Goal: Task Accomplishment & Management: Complete application form

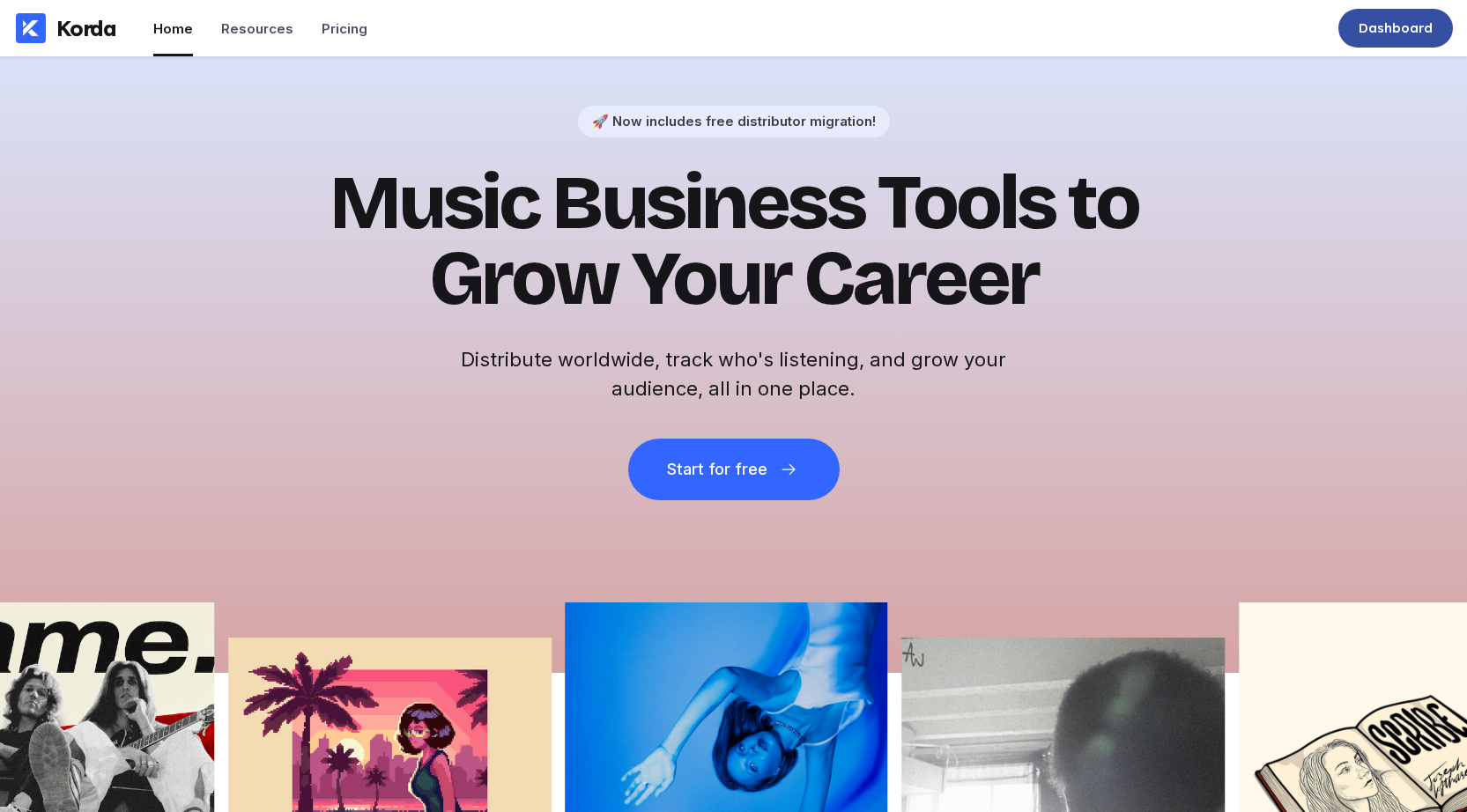
click at [1395, 38] on div "Dashboard" at bounding box center [1396, 29] width 115 height 39
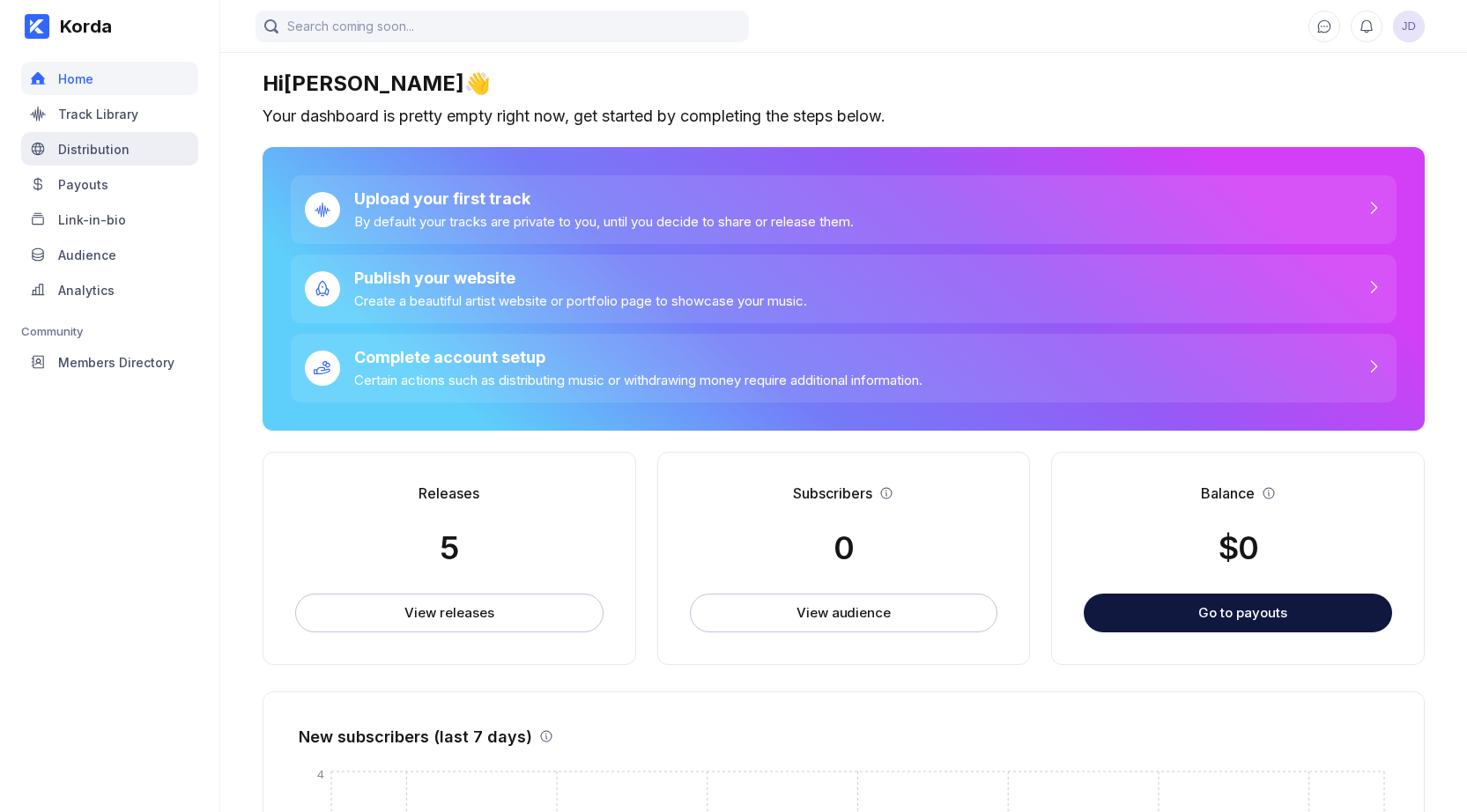
click at [92, 147] on div "Distribution" at bounding box center [93, 149] width 71 height 15
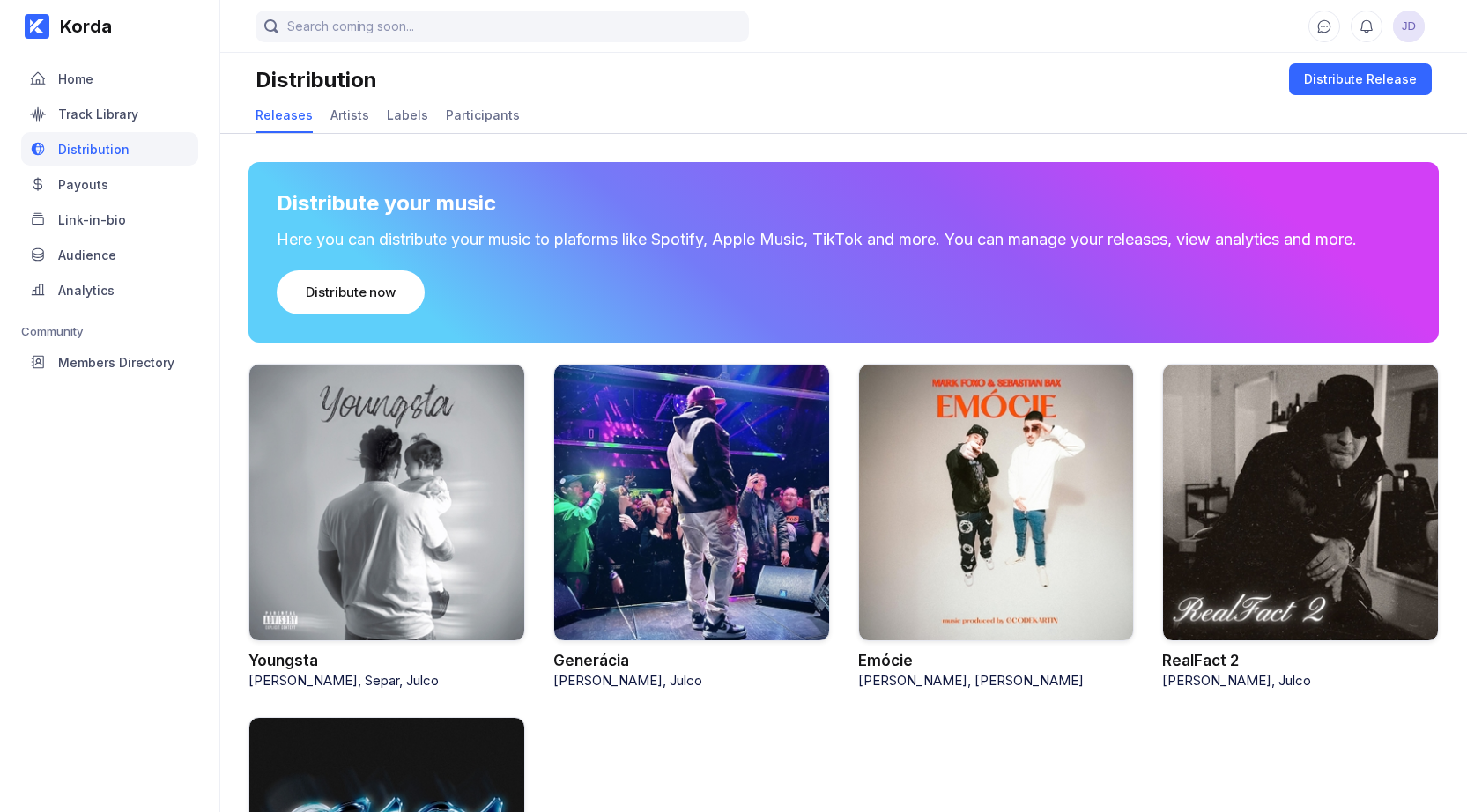
scroll to position [33, 0]
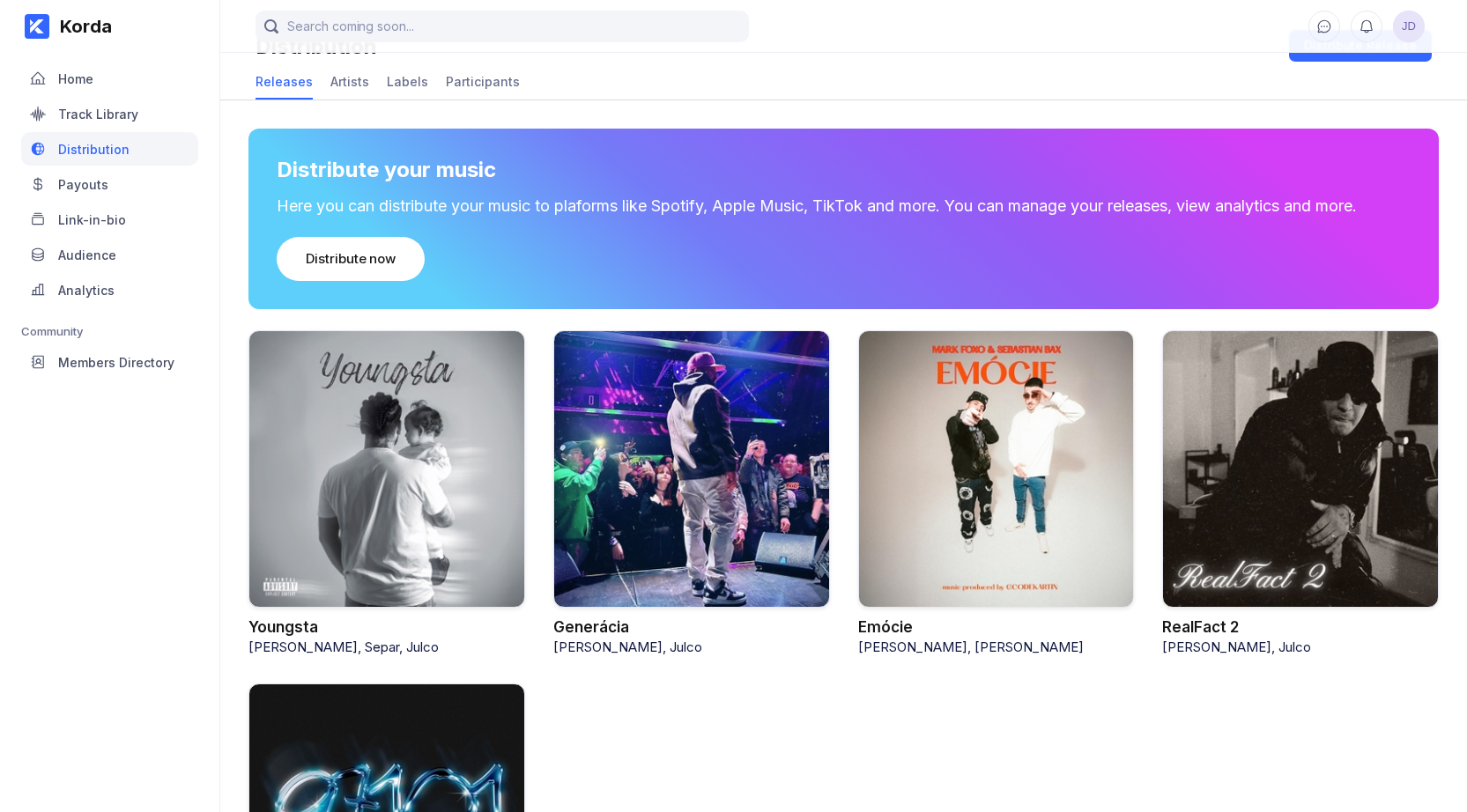
click at [395, 438] on div at bounding box center [387, 469] width 277 height 278
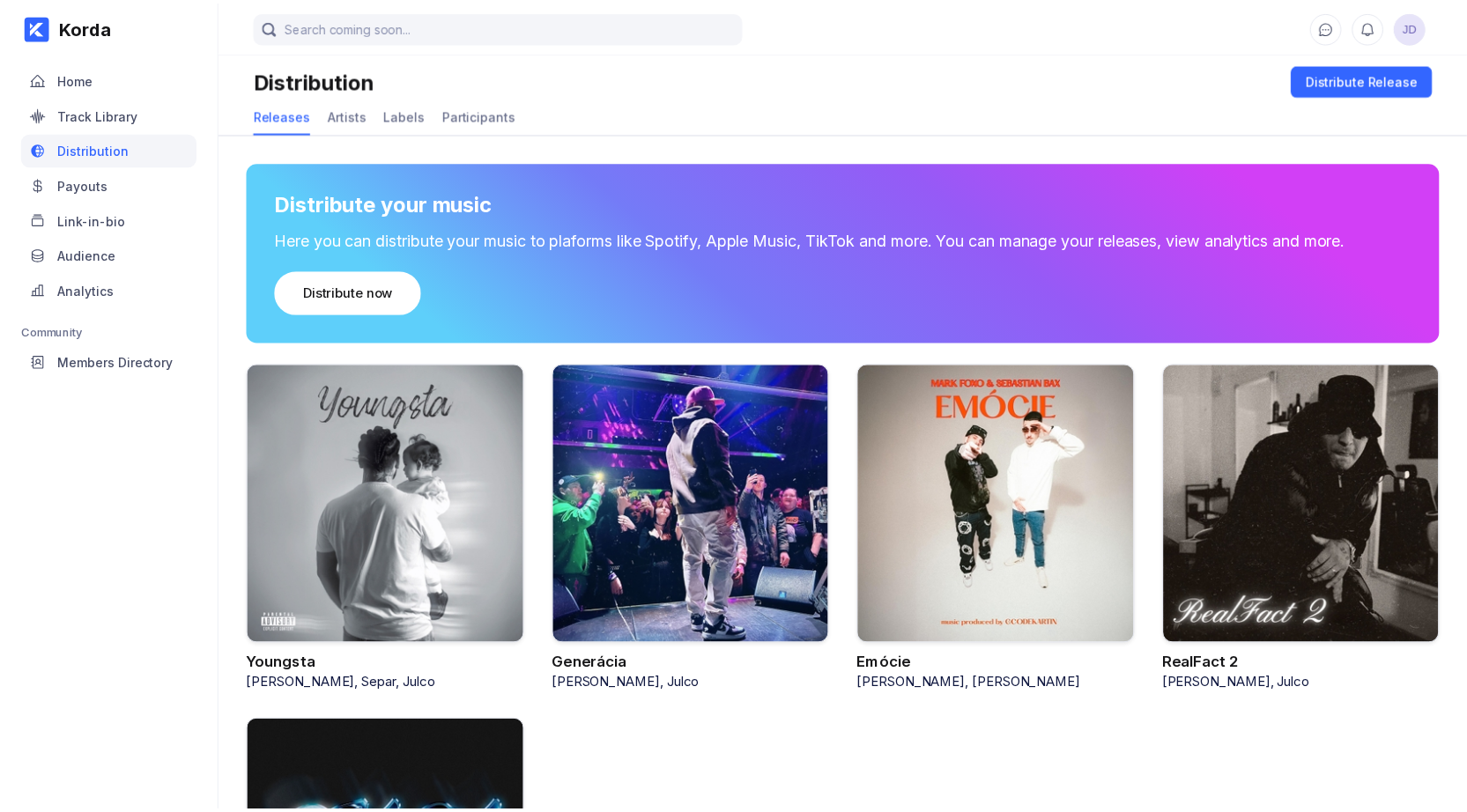
scroll to position [33, 0]
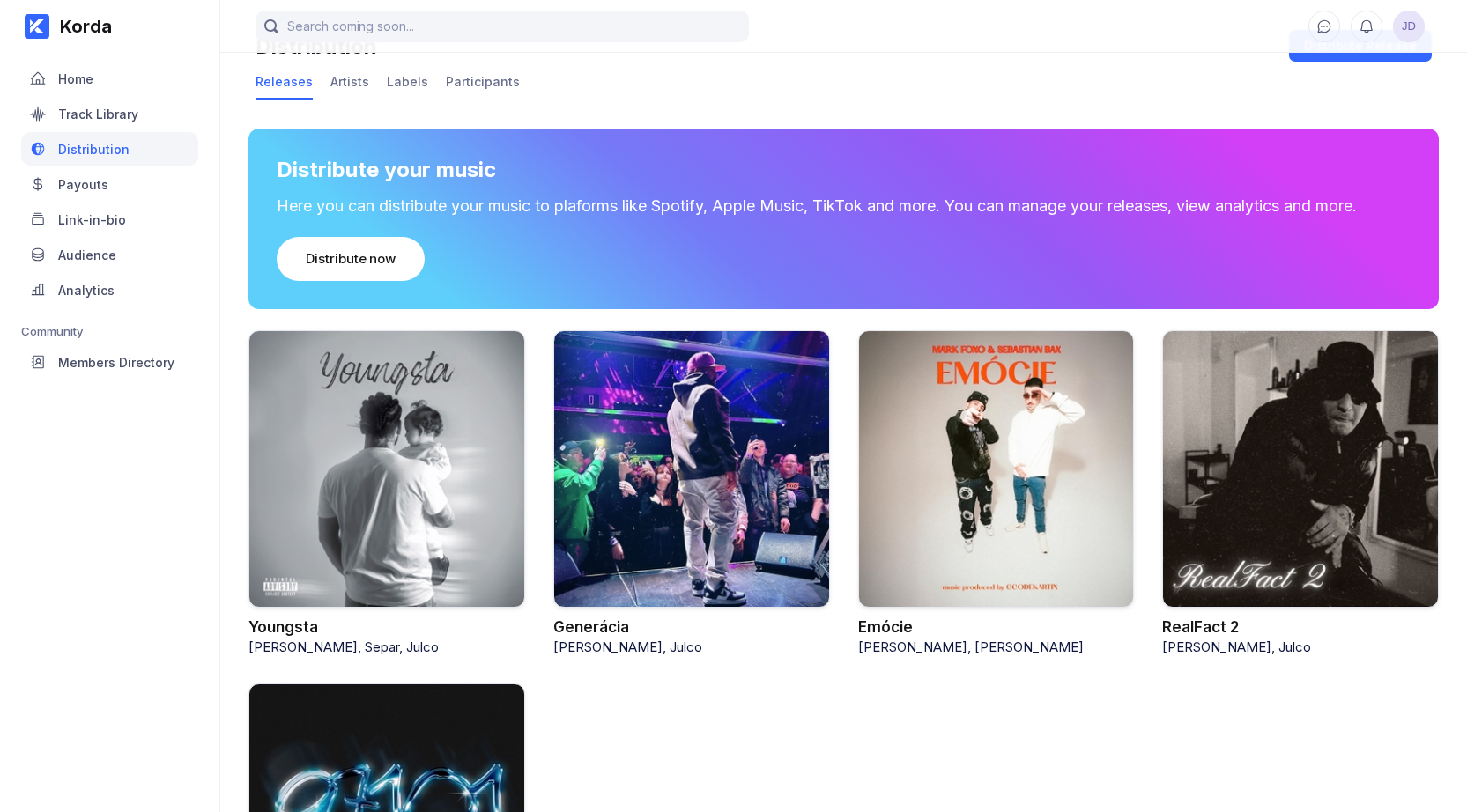
click at [650, 437] on div at bounding box center [691, 469] width 277 height 278
click at [637, 441] on div at bounding box center [691, 469] width 277 height 278
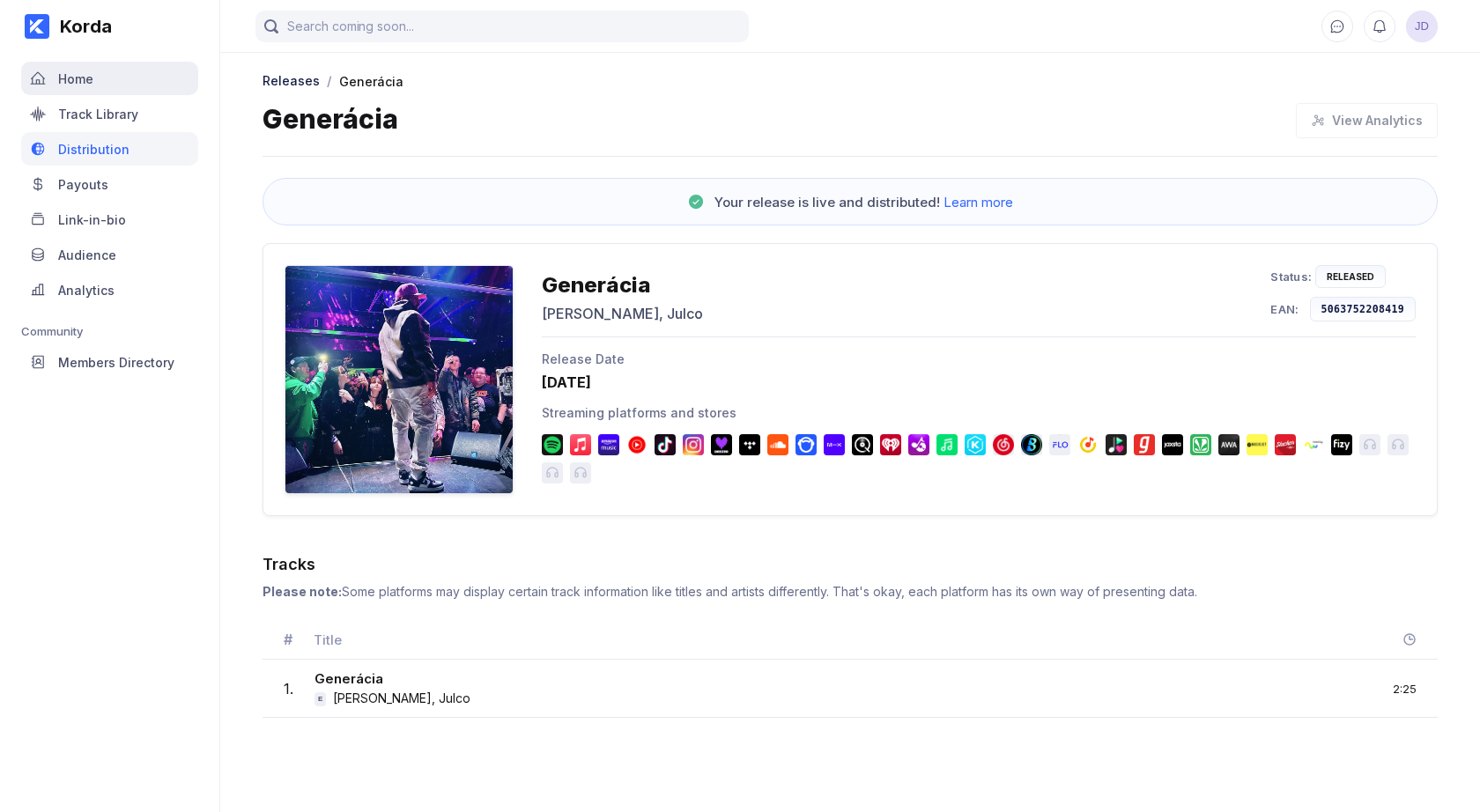
click at [49, 80] on div "Home" at bounding box center [109, 79] width 177 height 33
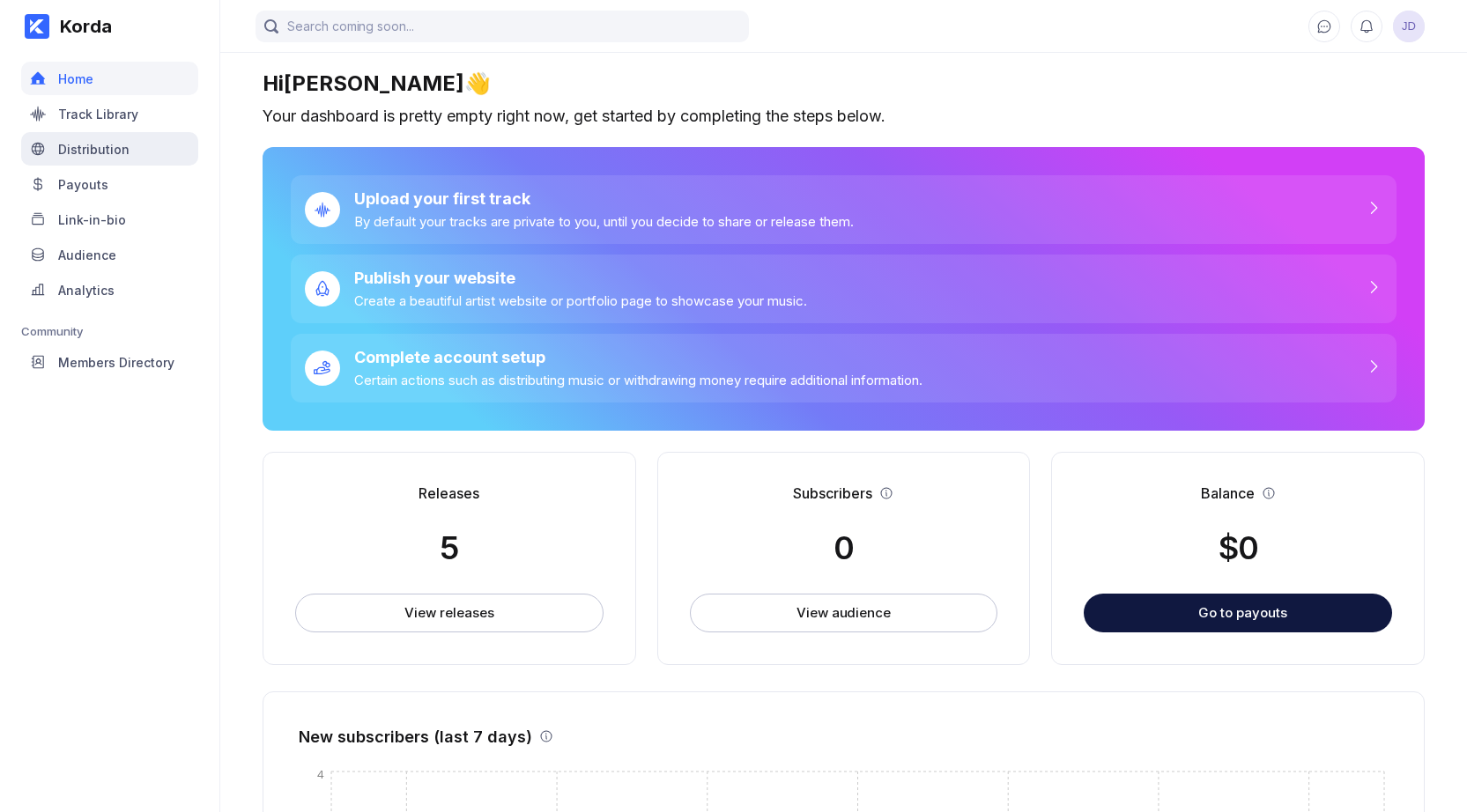
click at [111, 137] on div "Distribution" at bounding box center [109, 149] width 177 height 33
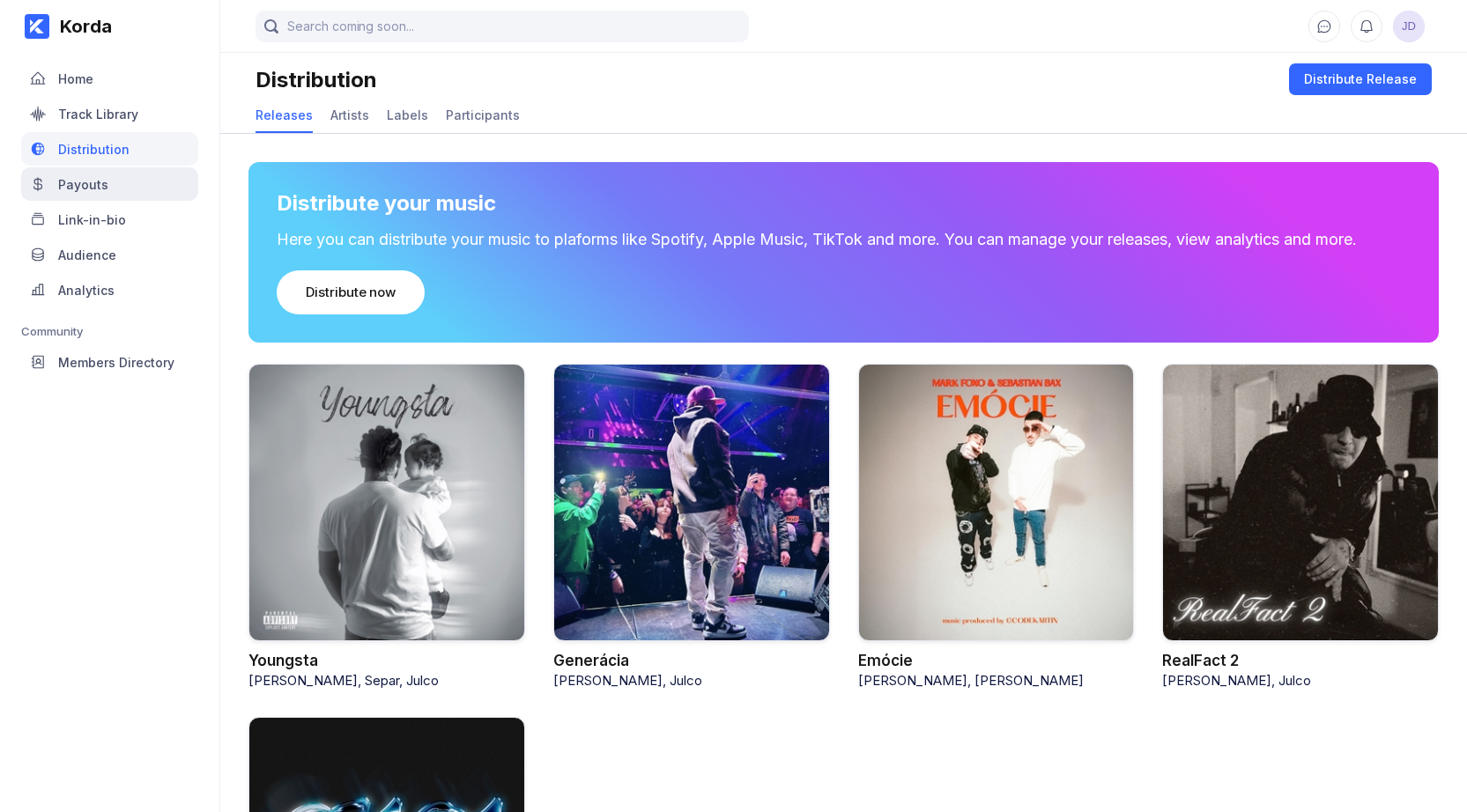
click at [62, 186] on div "Payouts" at bounding box center [83, 184] width 50 height 15
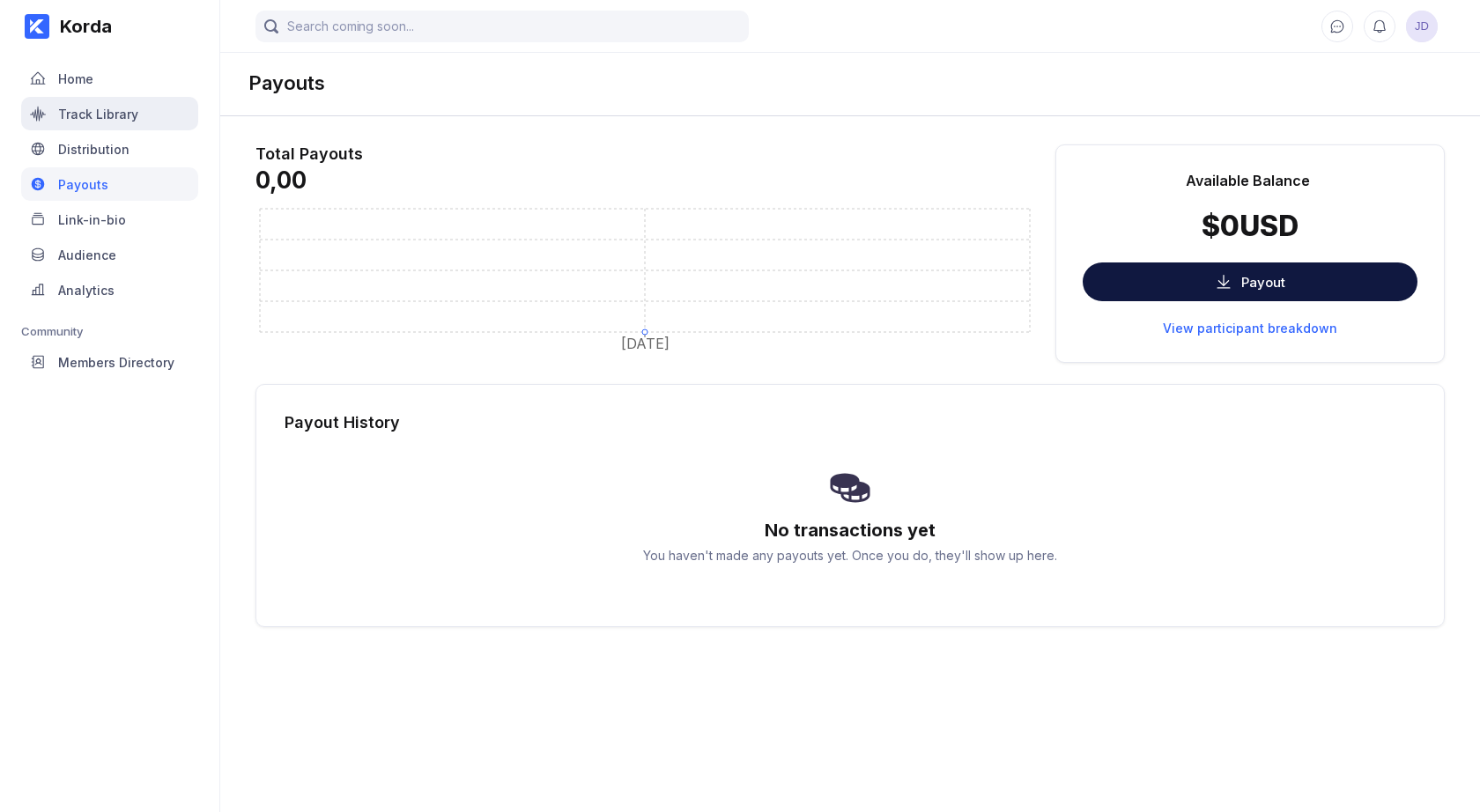
click at [97, 115] on div "Track Library" at bounding box center [98, 114] width 80 height 15
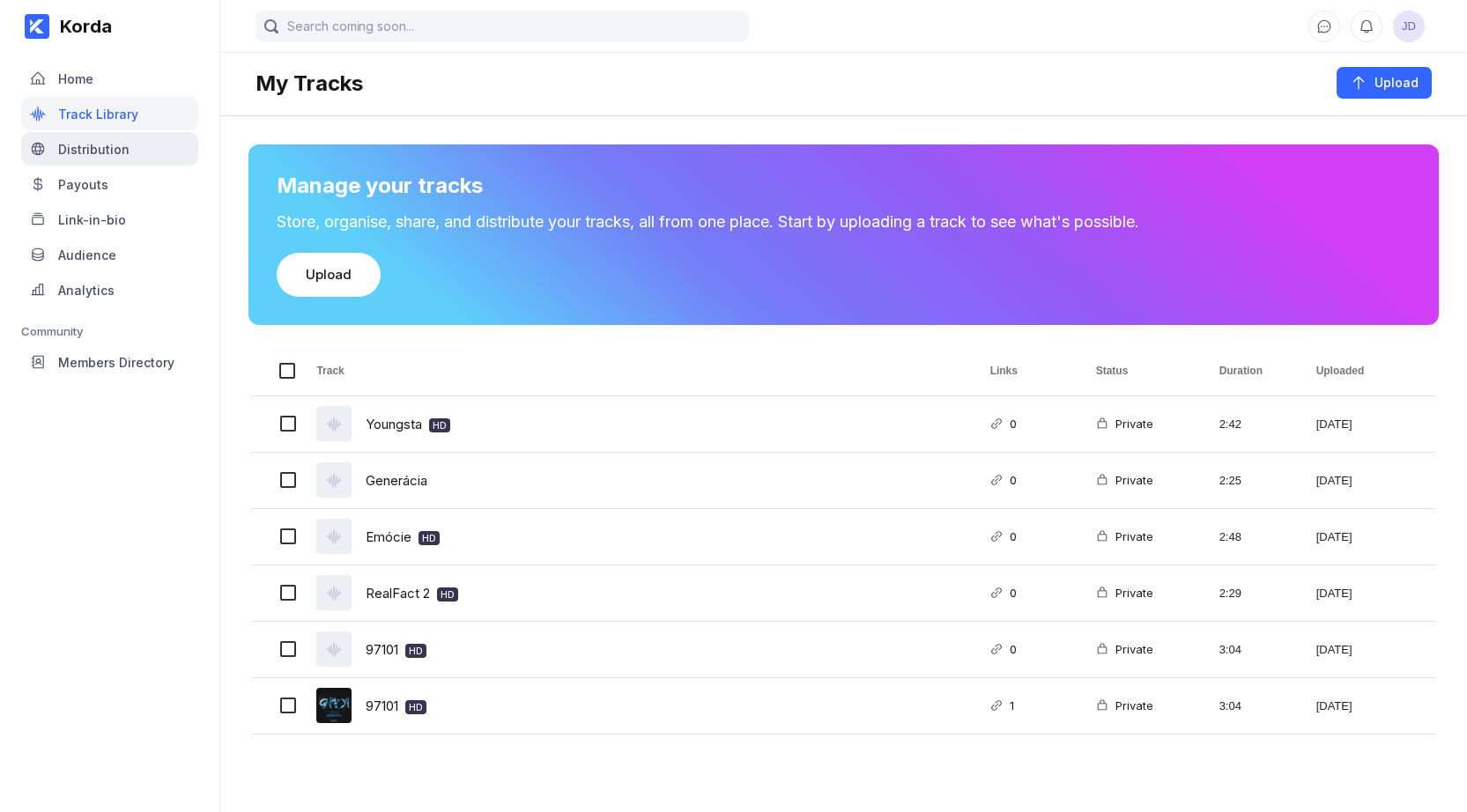
click at [88, 157] on div "Distribution" at bounding box center [109, 149] width 177 height 33
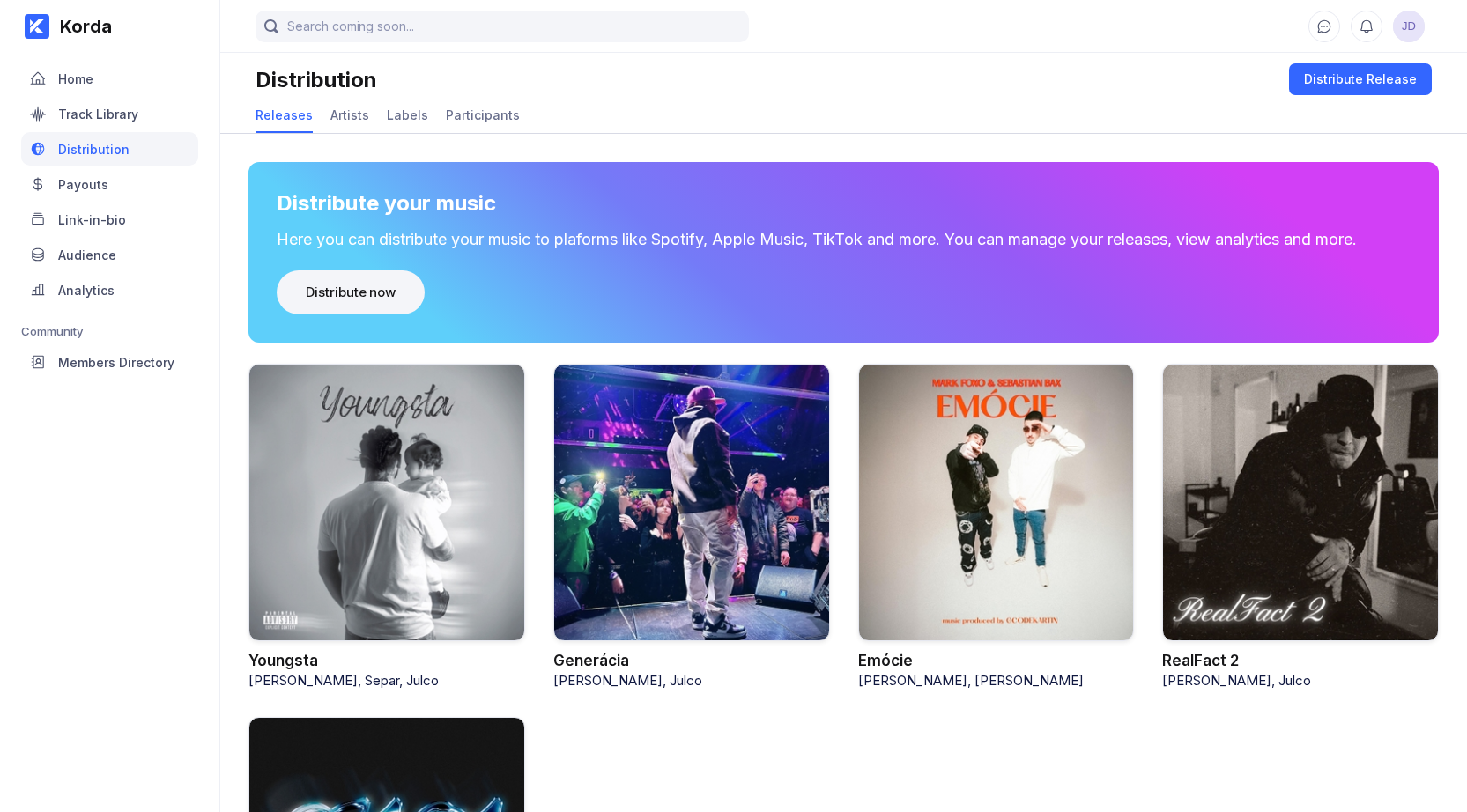
click at [322, 290] on div "Distribute now" at bounding box center [350, 292] width 90 height 18
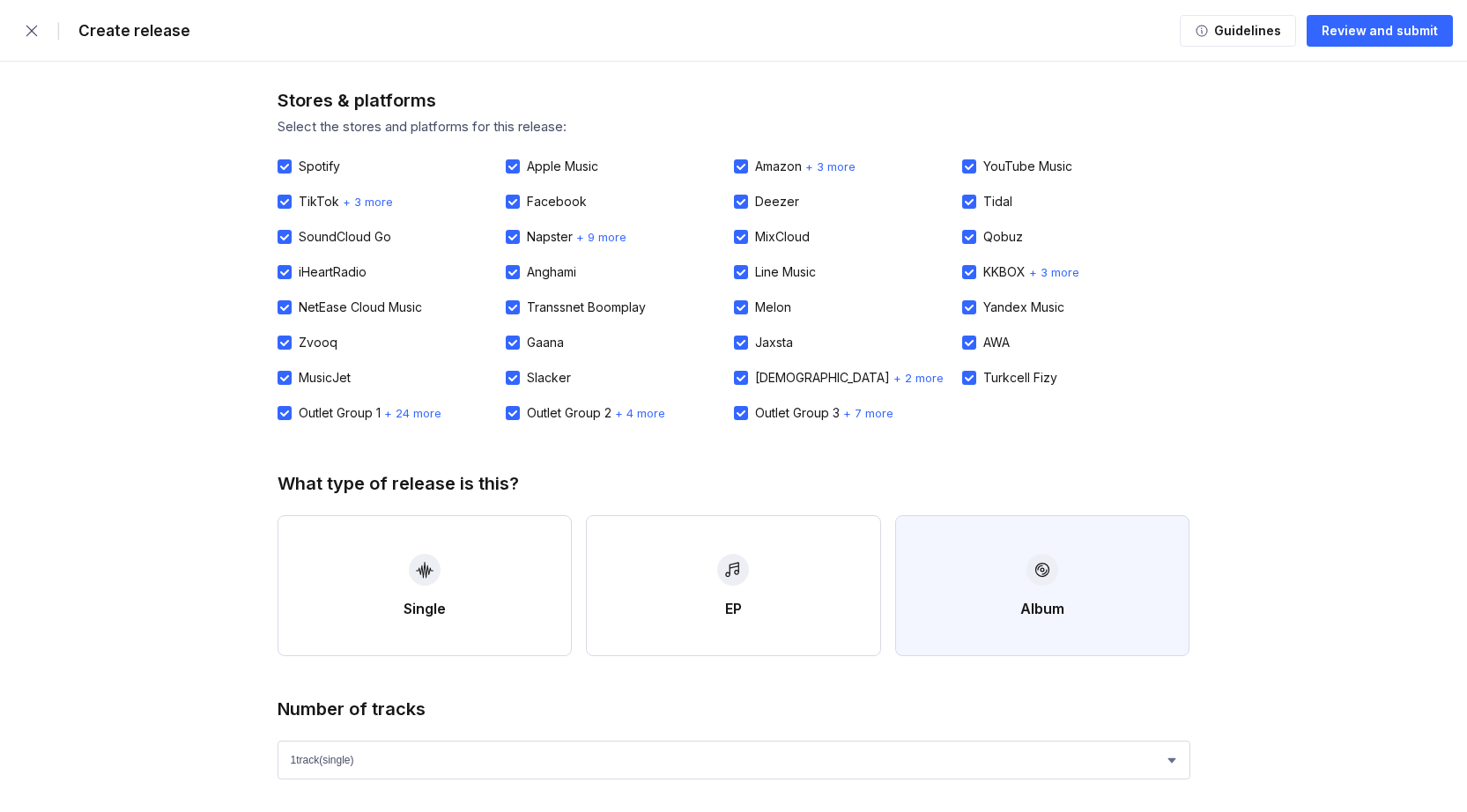
click at [1002, 523] on button "Album" at bounding box center [1042, 585] width 295 height 141
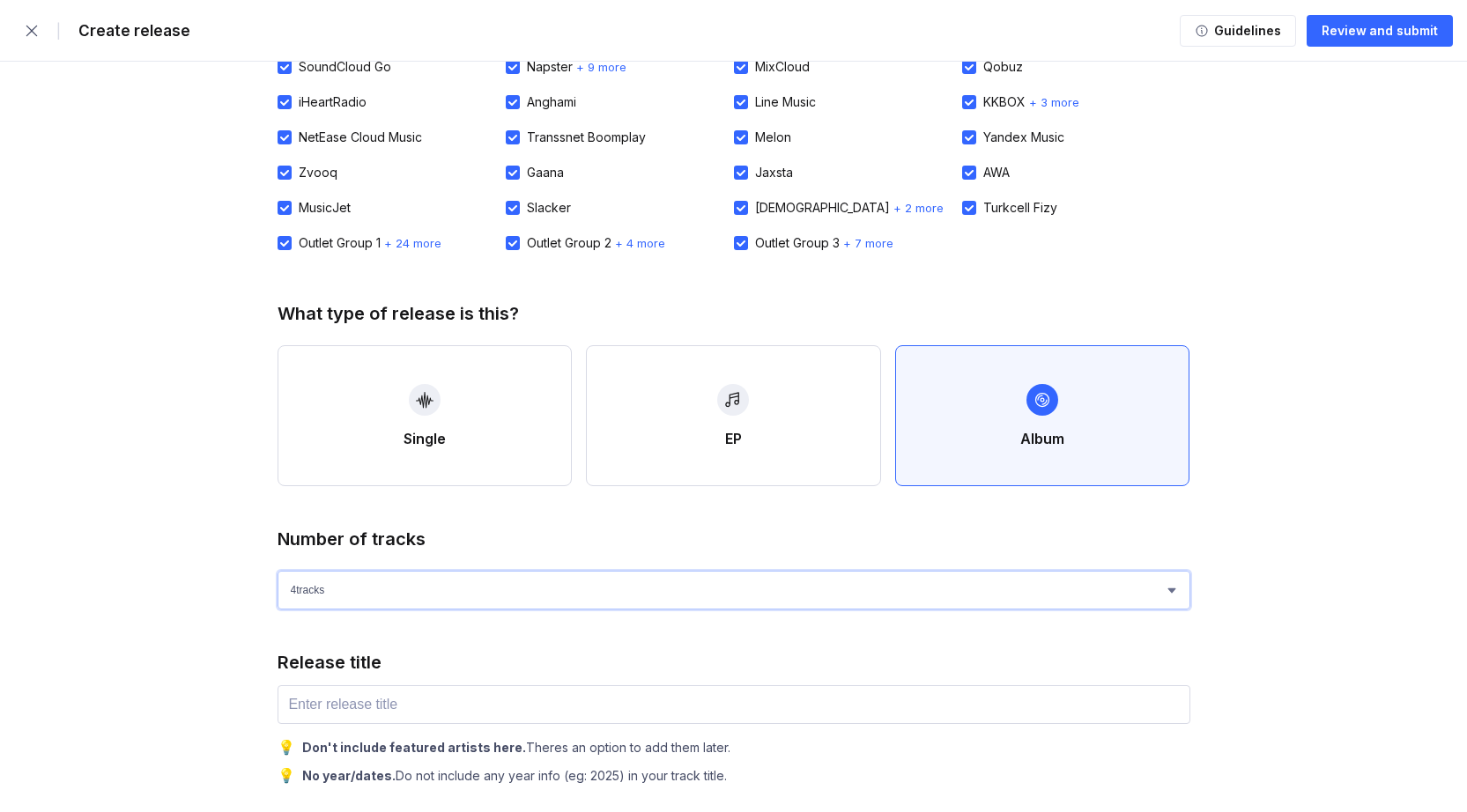
scroll to position [253, 0]
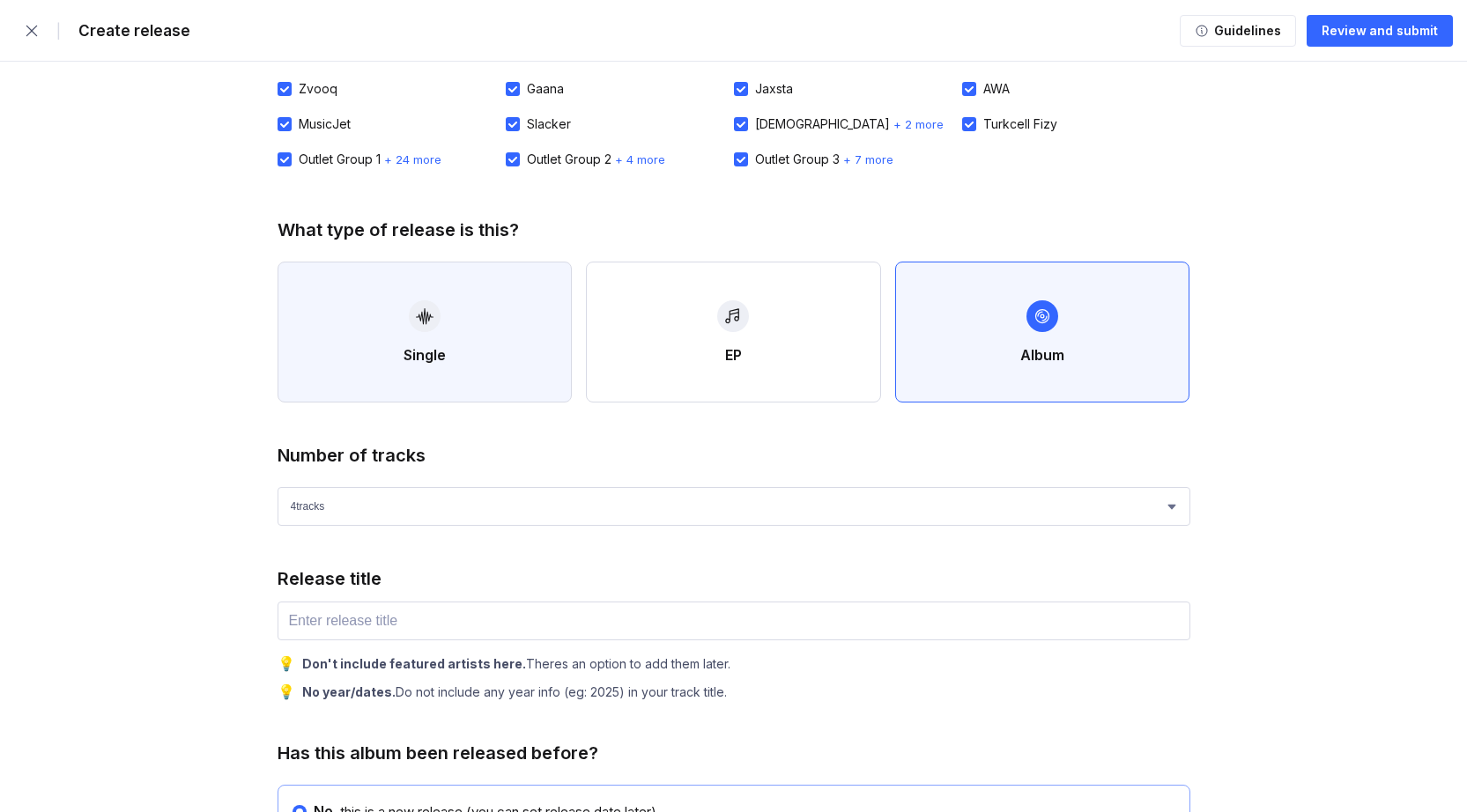
click at [517, 364] on button "Single" at bounding box center [425, 332] width 295 height 141
click at [871, 355] on button "EP" at bounding box center [733, 332] width 295 height 141
select select "4"
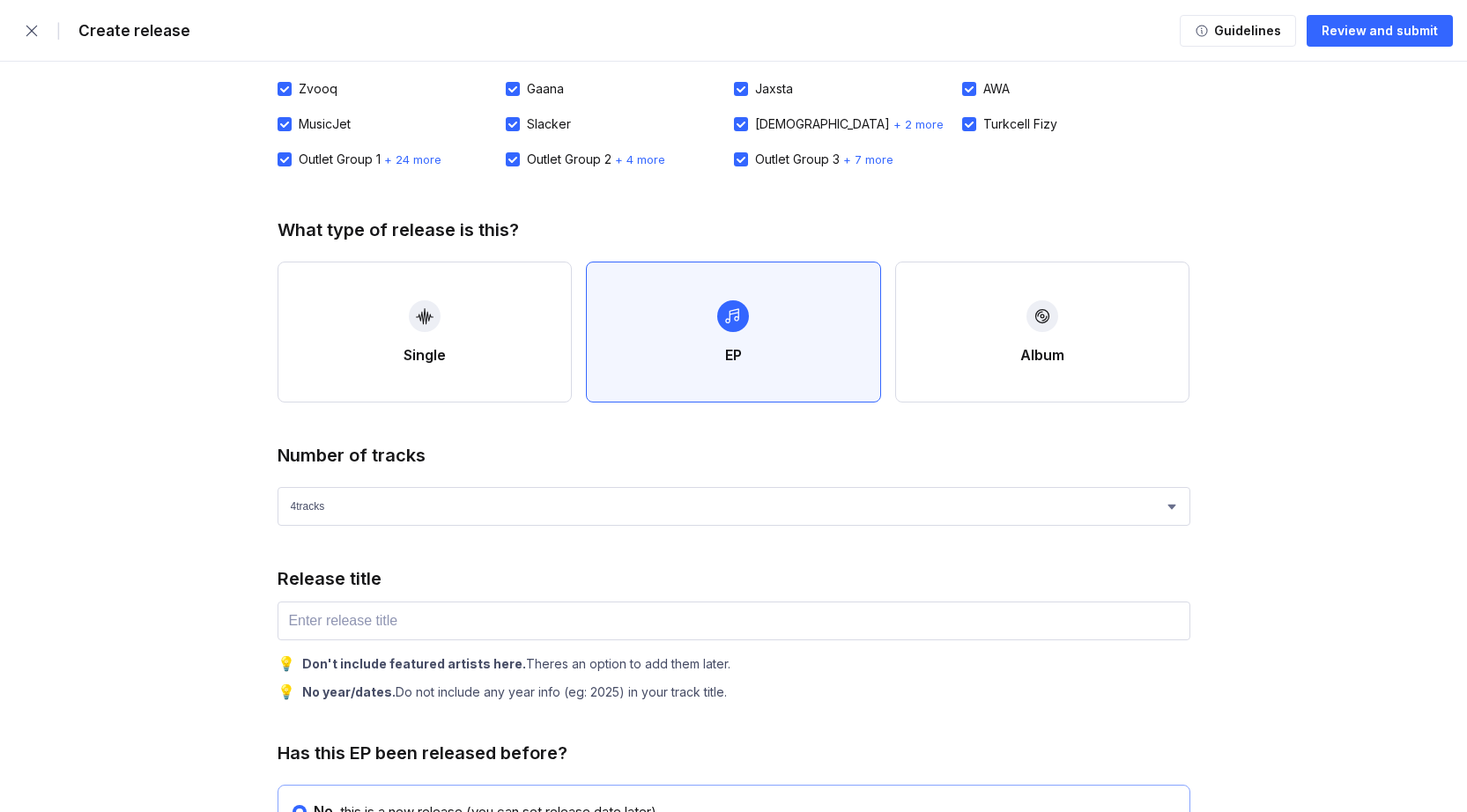
drag, startPoint x: 962, startPoint y: 341, endPoint x: 824, endPoint y: 387, distance: 145.5
click at [962, 341] on button "Album" at bounding box center [1042, 332] width 295 height 141
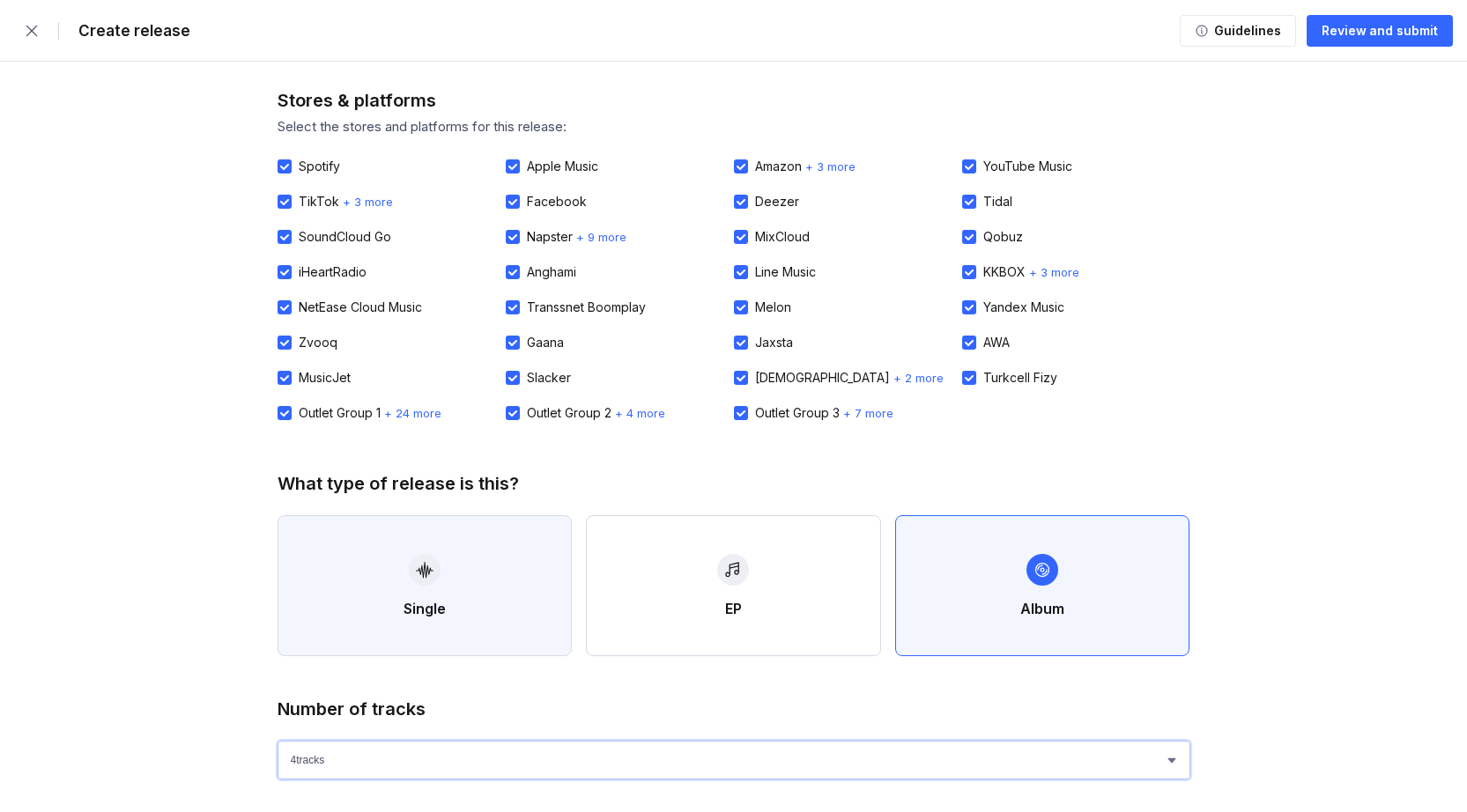
scroll to position [136, 0]
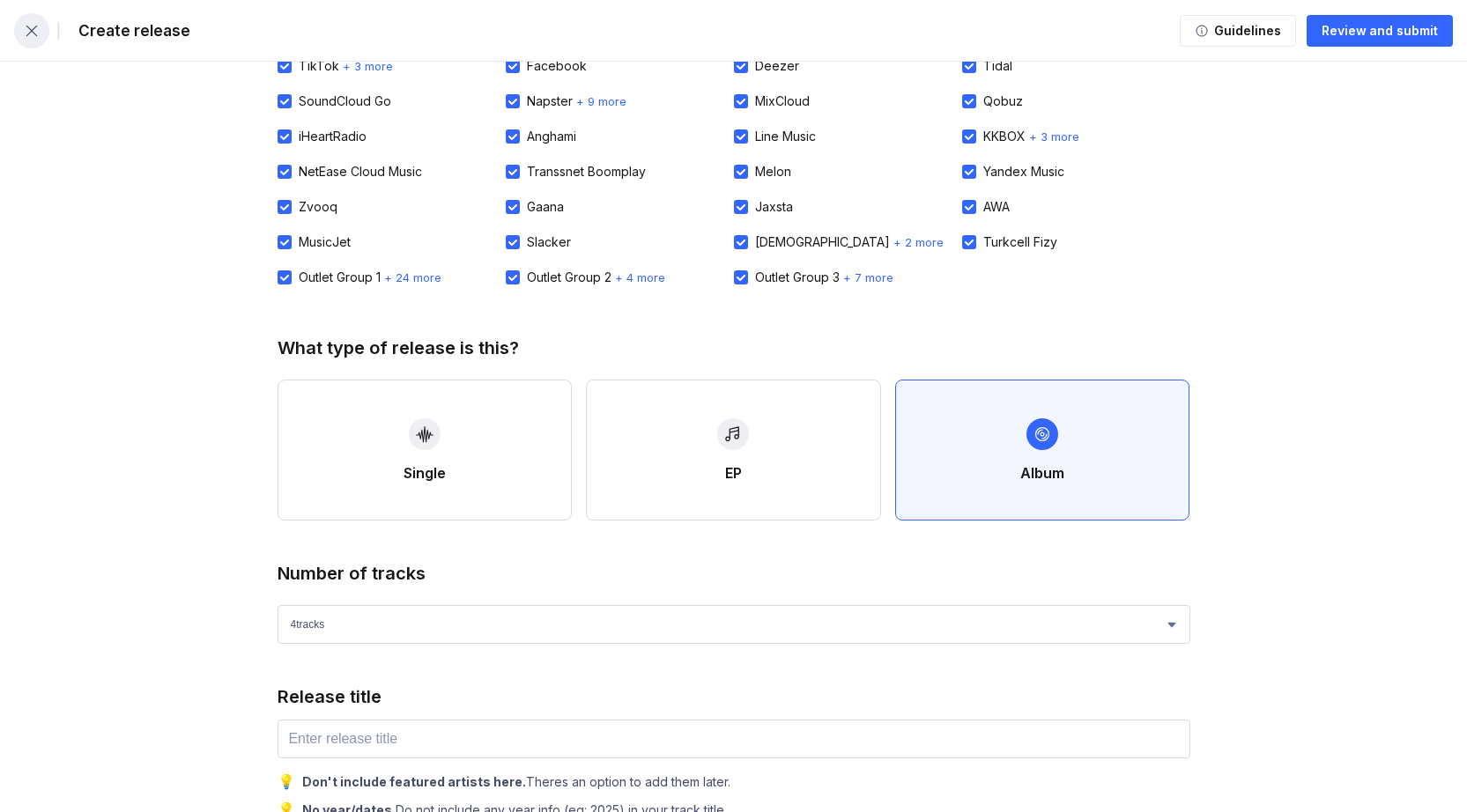
click at [43, 38] on button "button" at bounding box center [31, 31] width 35 height 35
